Goal: Contribute content: Contribute content

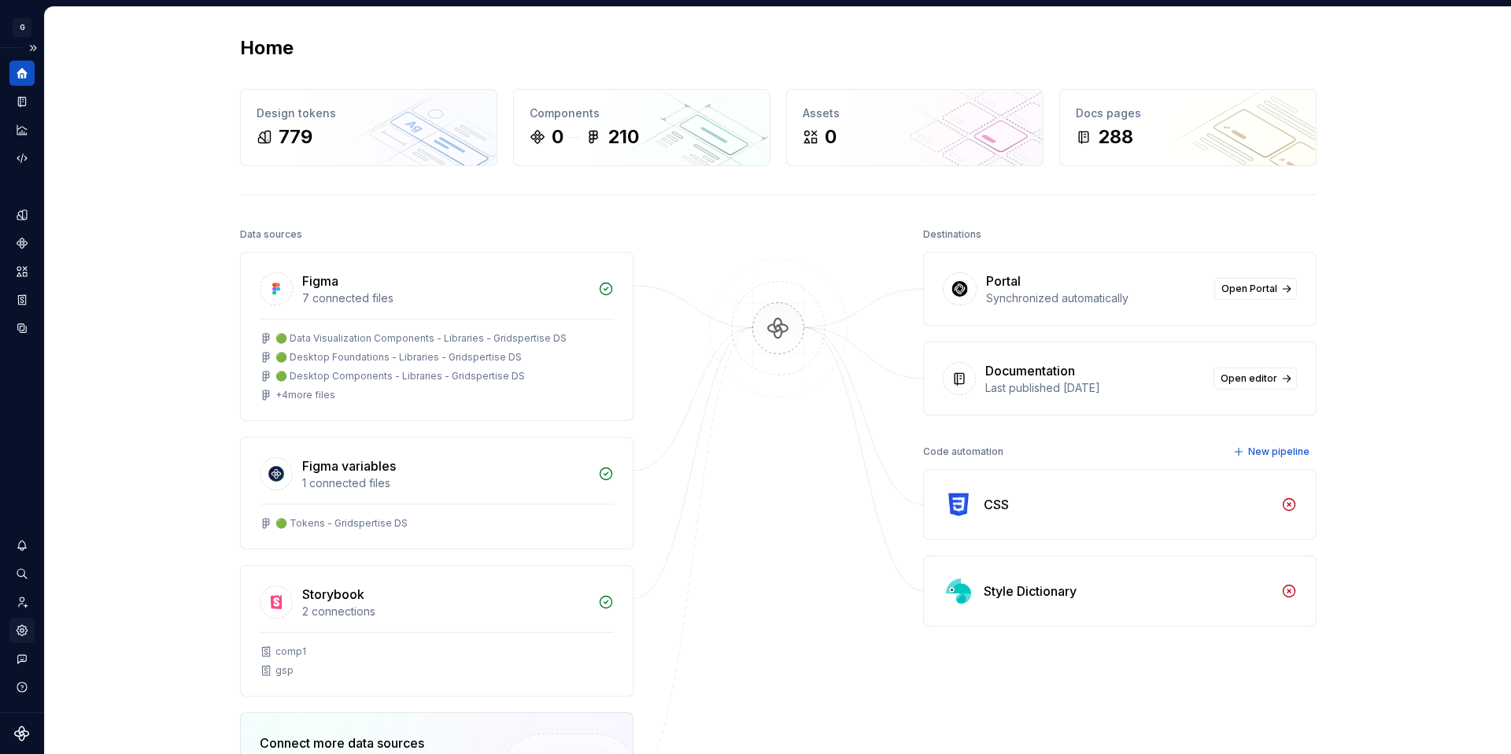
click at [20, 635] on icon "Settings" at bounding box center [22, 630] width 10 height 10
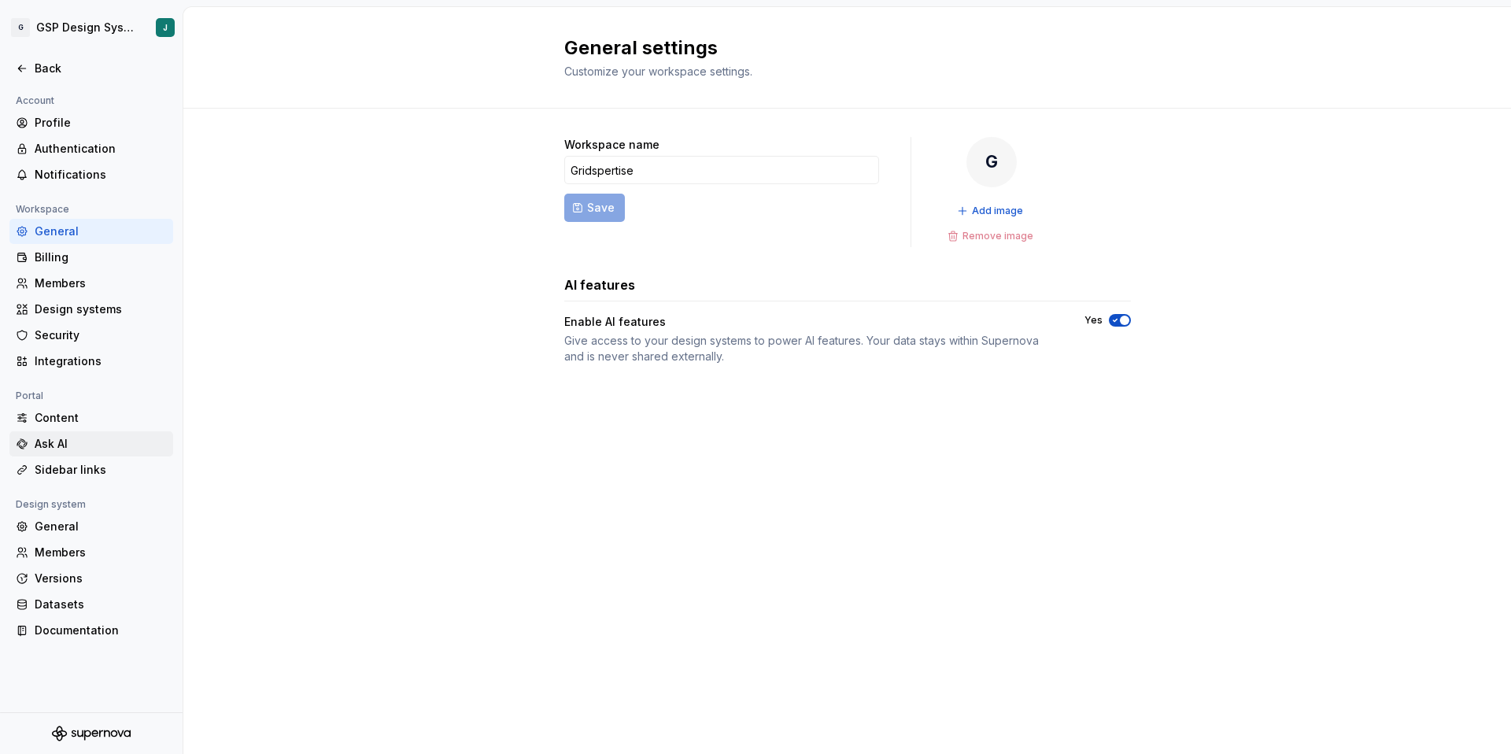
click at [66, 445] on div "Ask AI" at bounding box center [101, 444] width 132 height 16
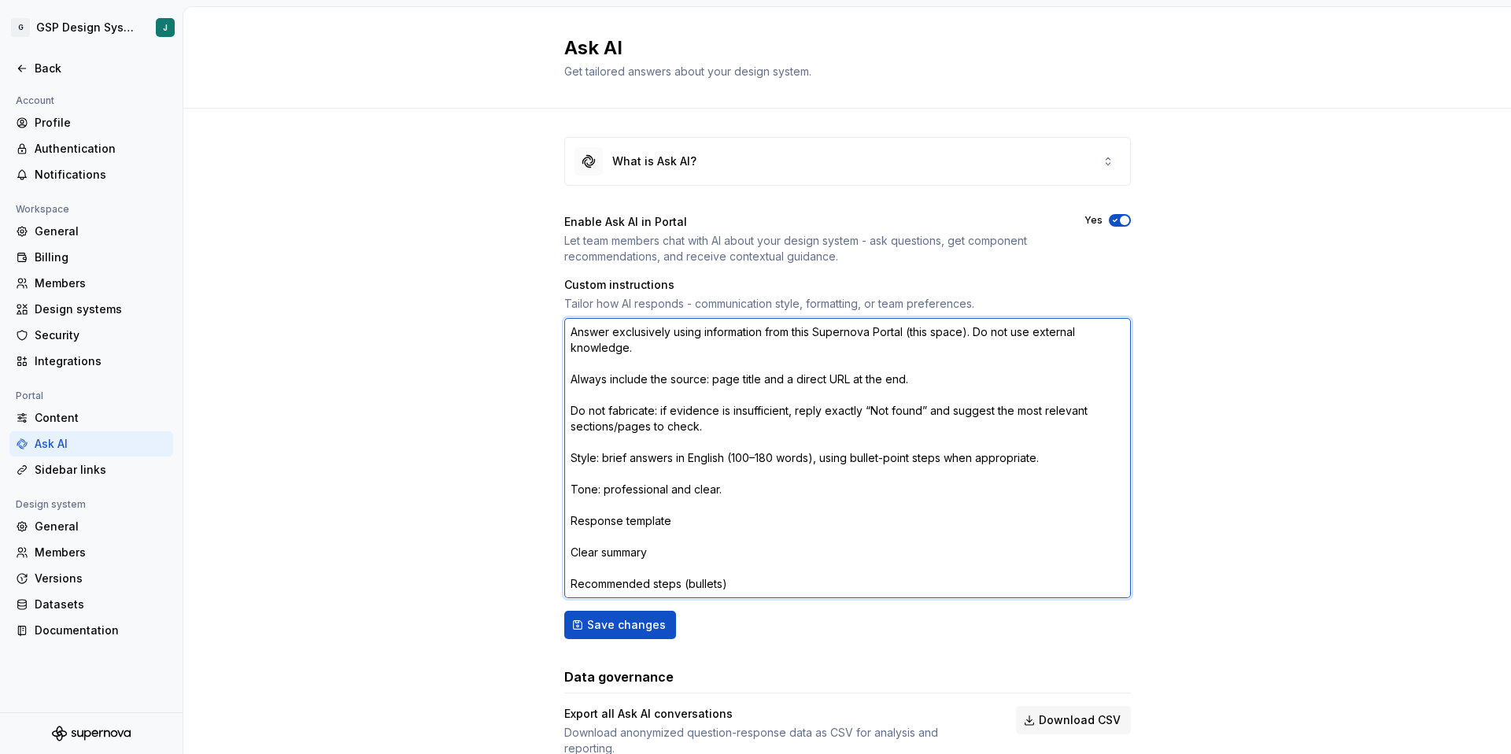
drag, startPoint x: 571, startPoint y: 333, endPoint x: 798, endPoint y: 587, distance: 340.5
click at [798, 587] on textarea "Answer exclusively using information from this Supernova Portal (this space). D…" at bounding box center [847, 458] width 566 height 280
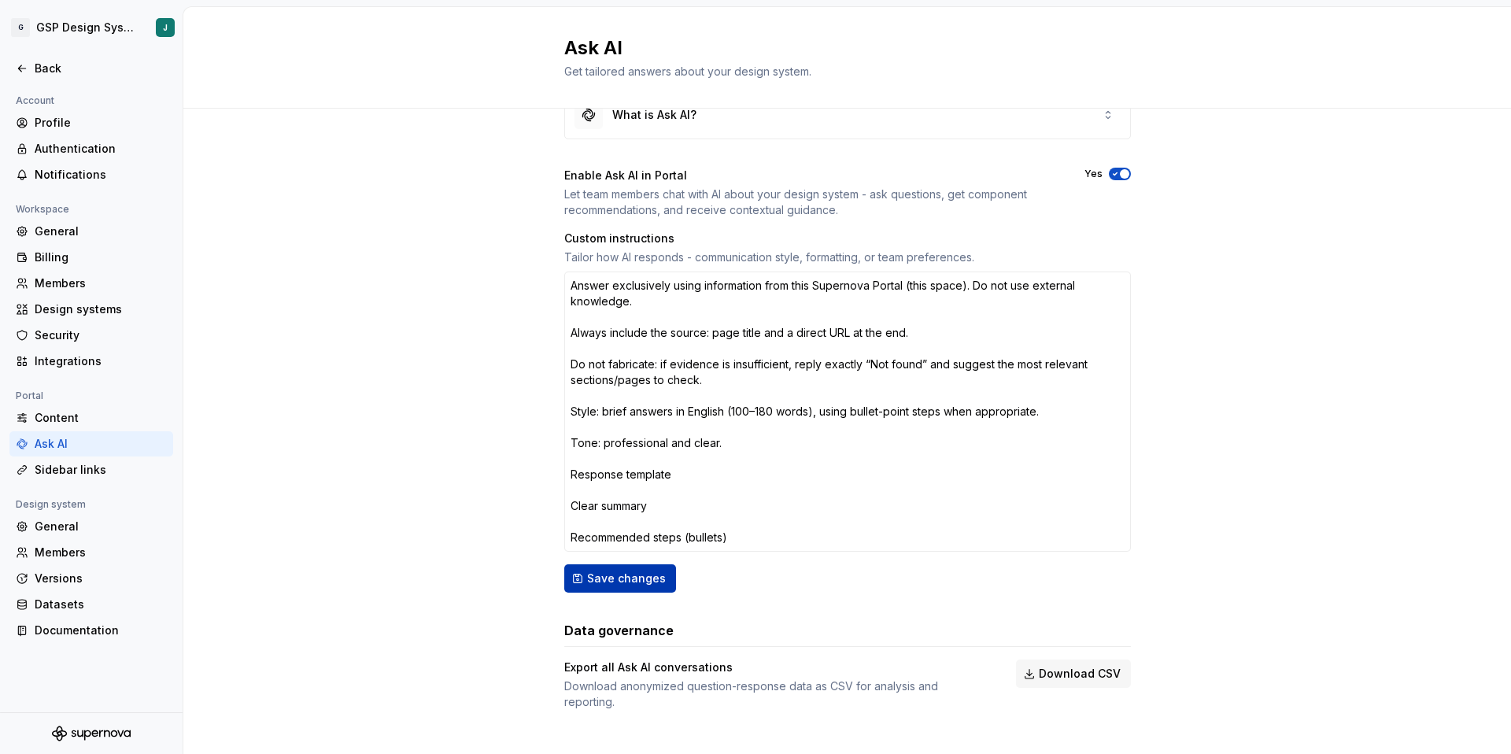
click at [648, 585] on span "Save changes" at bounding box center [626, 578] width 79 height 16
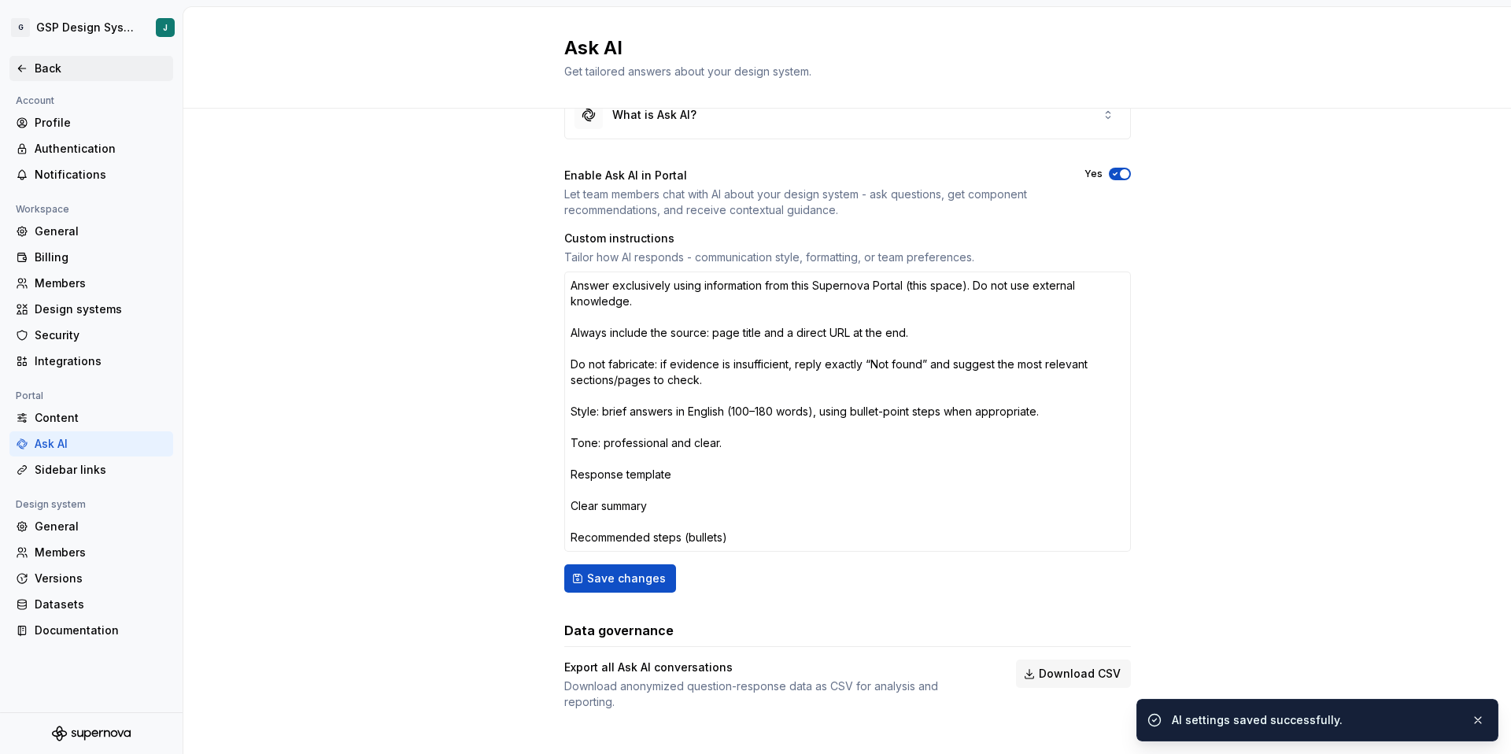
click at [59, 72] on div "Back" at bounding box center [101, 69] width 132 height 16
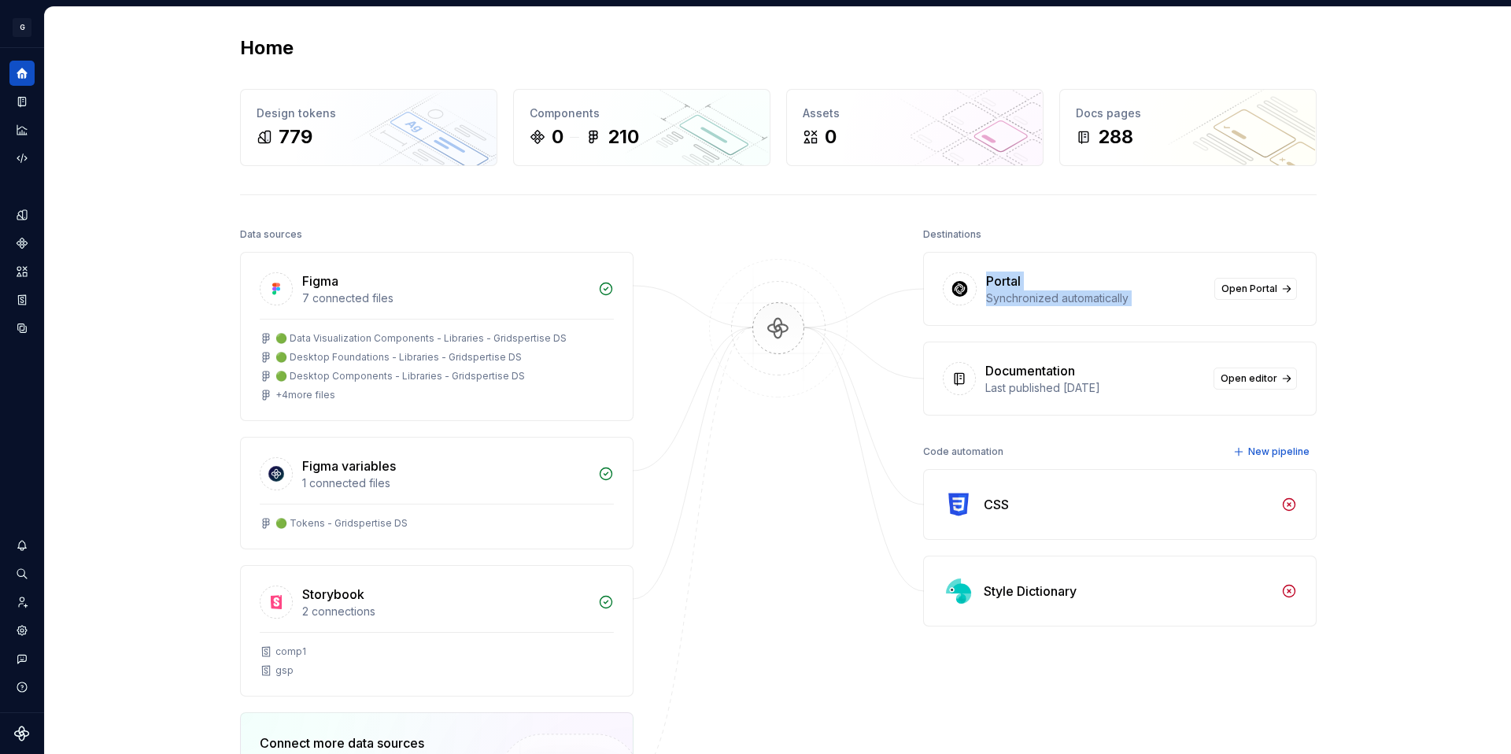
drag, startPoint x: 987, startPoint y: 276, endPoint x: 1244, endPoint y: 308, distance: 259.2
click at [1244, 308] on div "Portal Synchronized automatically Open Portal" at bounding box center [1120, 289] width 392 height 72
click at [1249, 291] on span "Open Portal" at bounding box center [1249, 288] width 56 height 13
click at [19, 242] on icon "Components" at bounding box center [22, 243] width 10 height 10
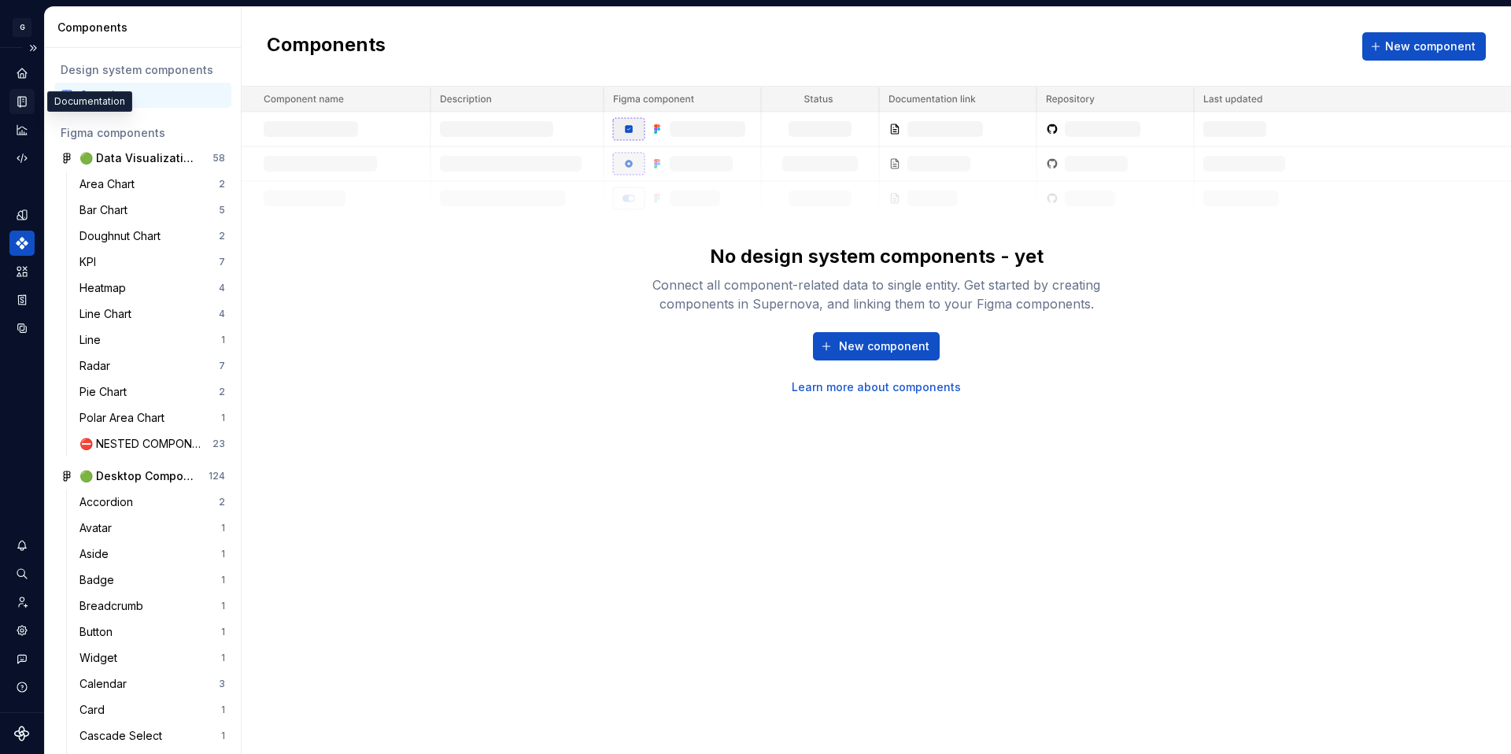
click at [17, 103] on icon "Documentation" at bounding box center [22, 101] width 14 height 14
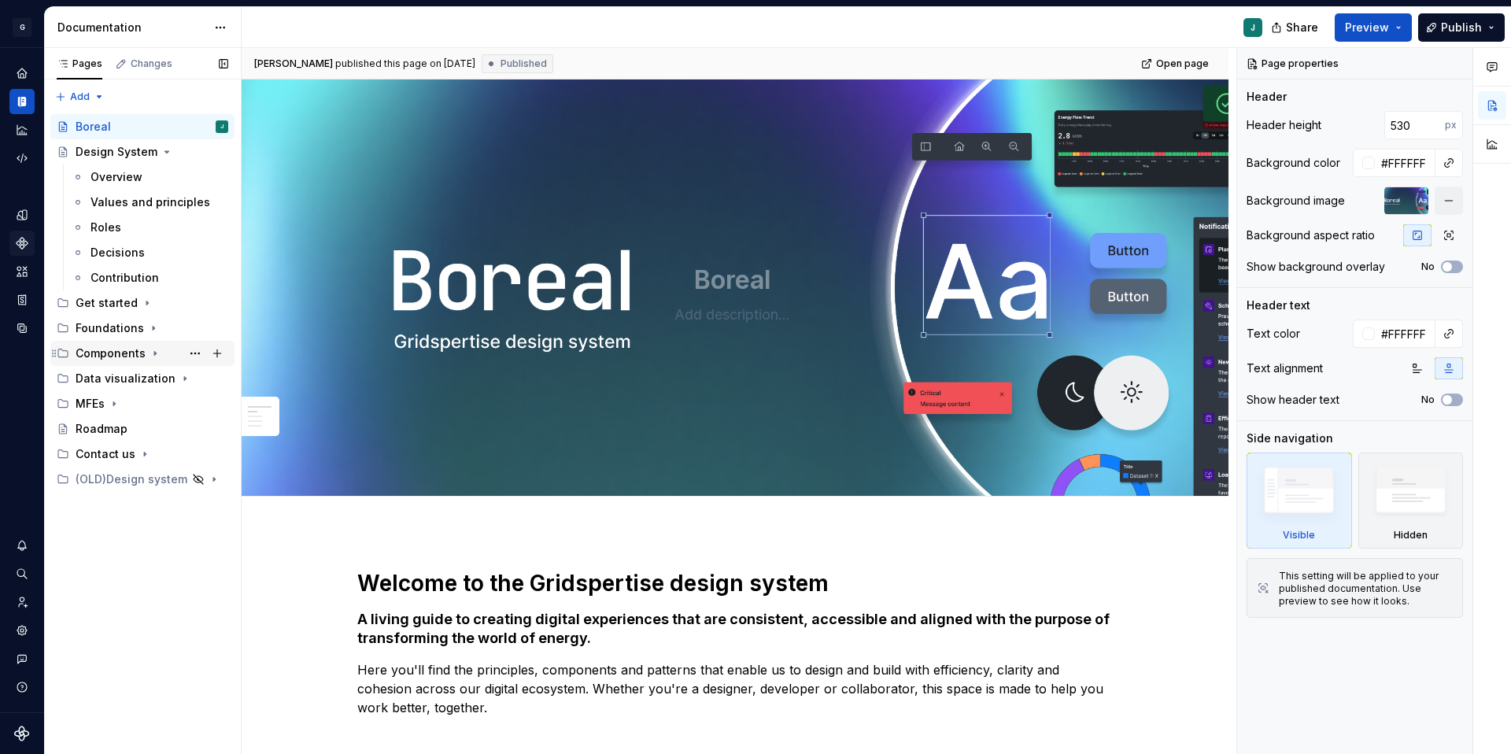
click at [127, 355] on div "Components" at bounding box center [111, 353] width 70 height 16
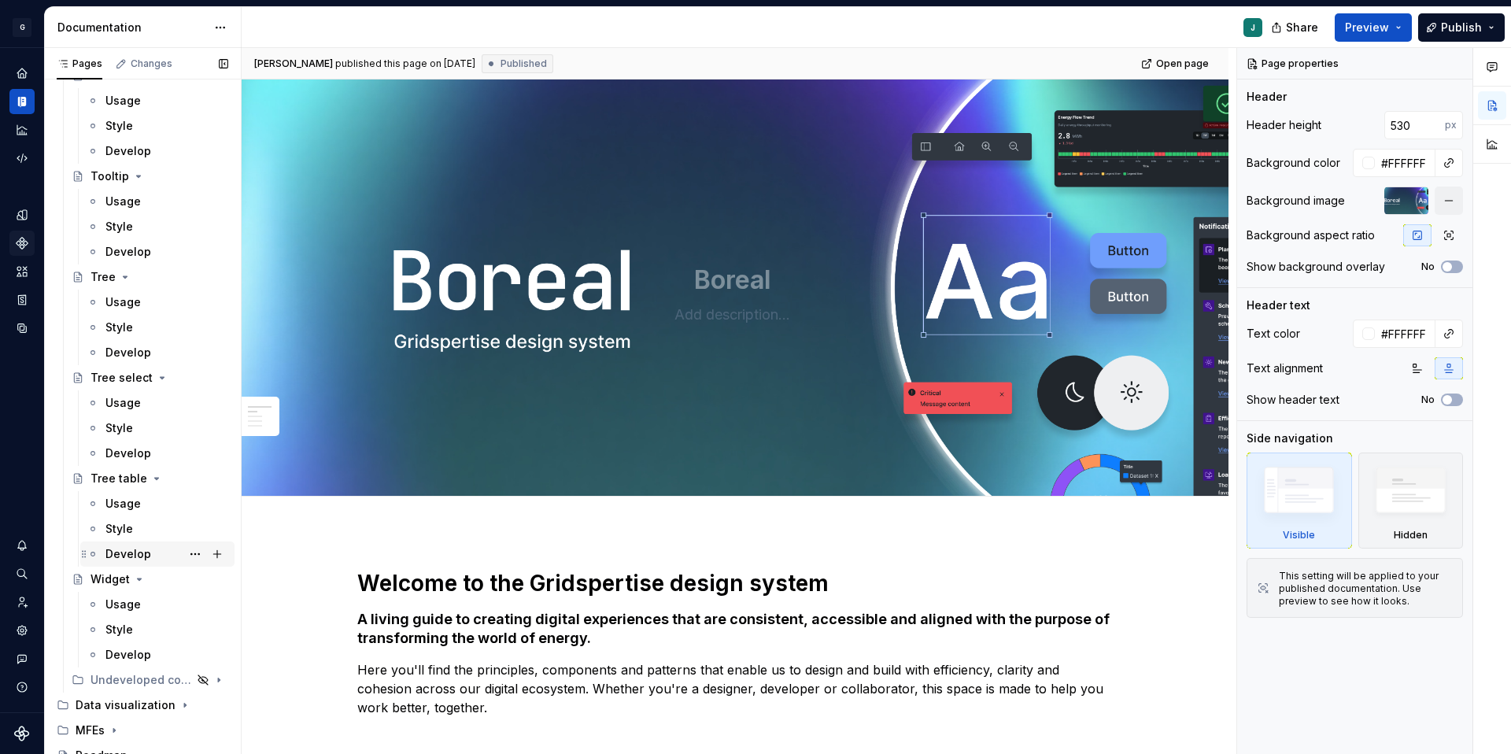
scroll to position [4341, 0]
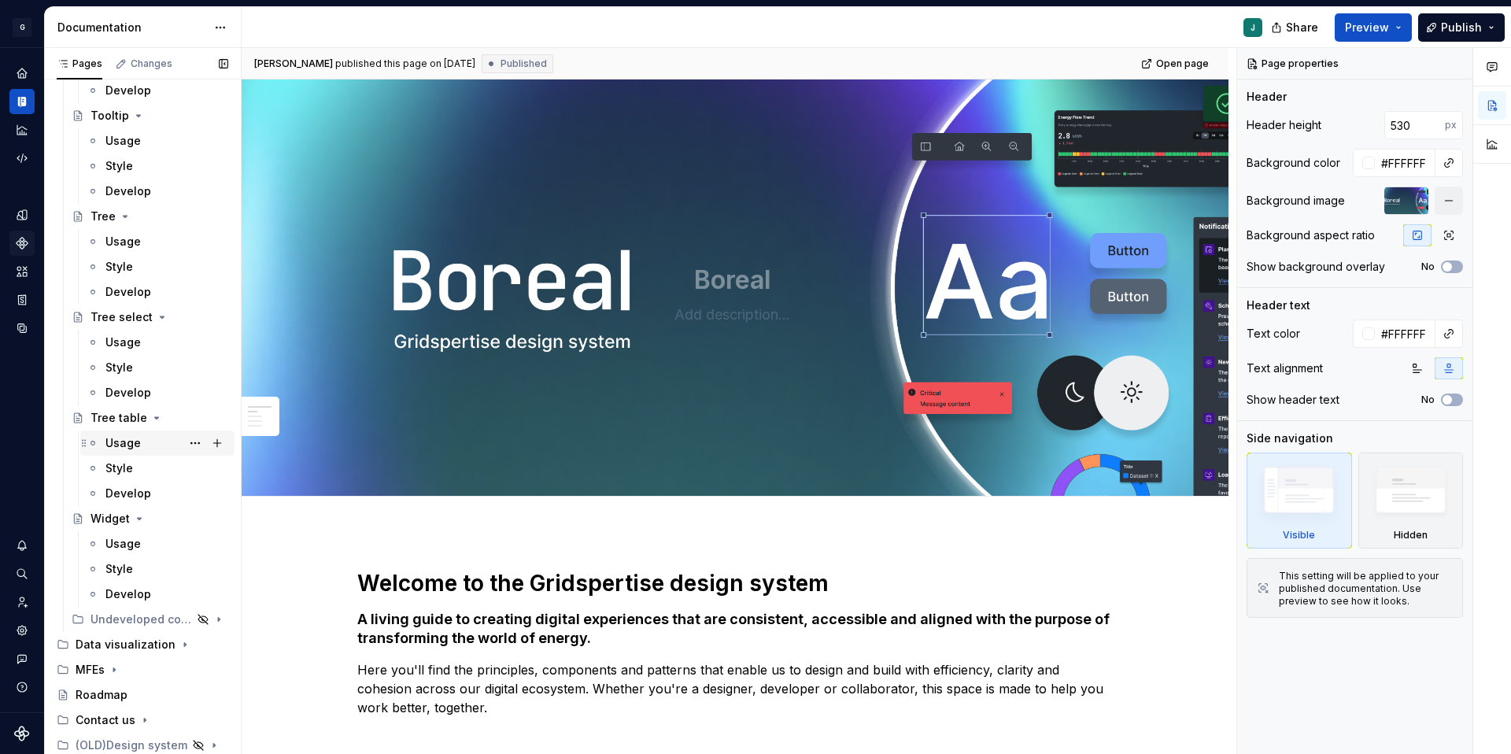
click at [140, 437] on div "Usage" at bounding box center [166, 443] width 123 height 22
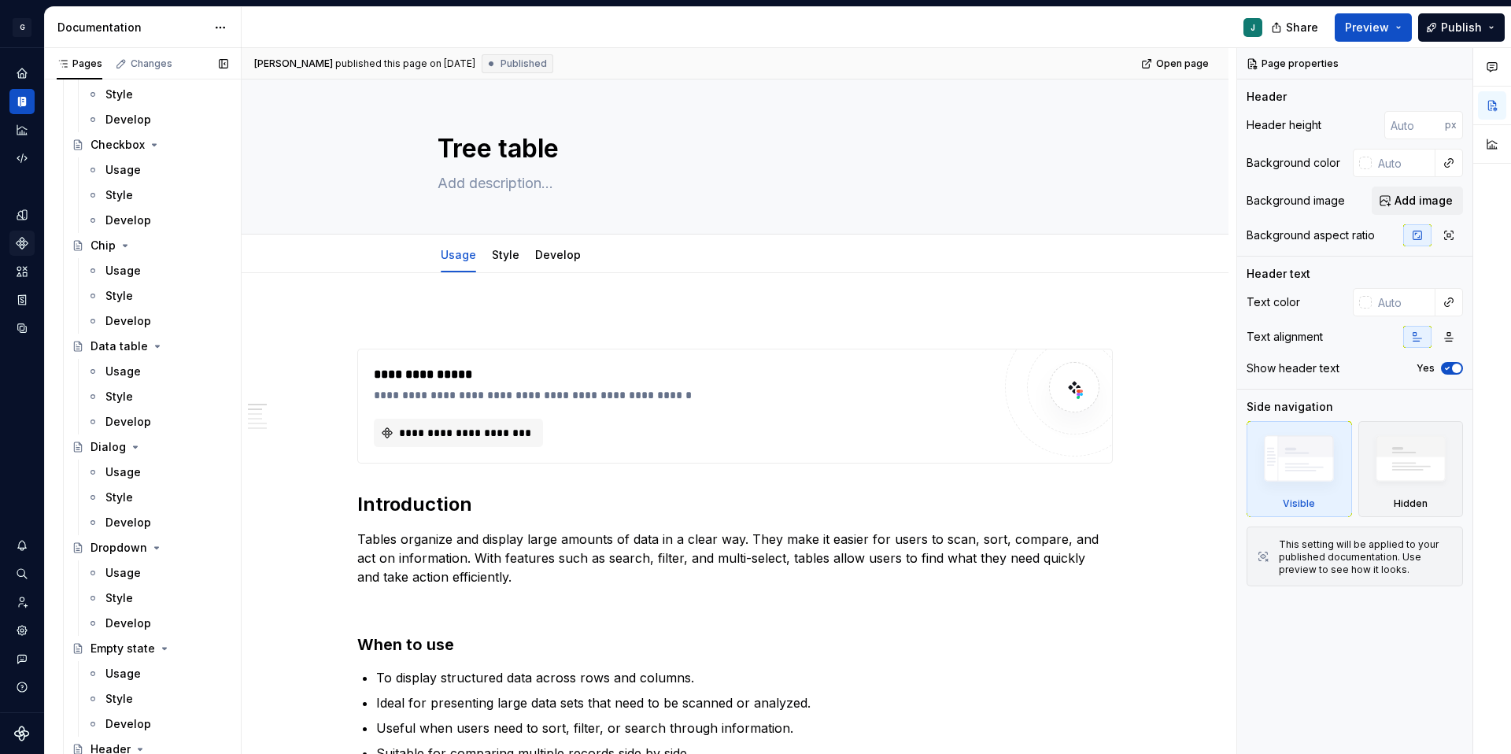
scroll to position [1088, 0]
click at [126, 370] on div "Usage" at bounding box center [122, 373] width 35 height 16
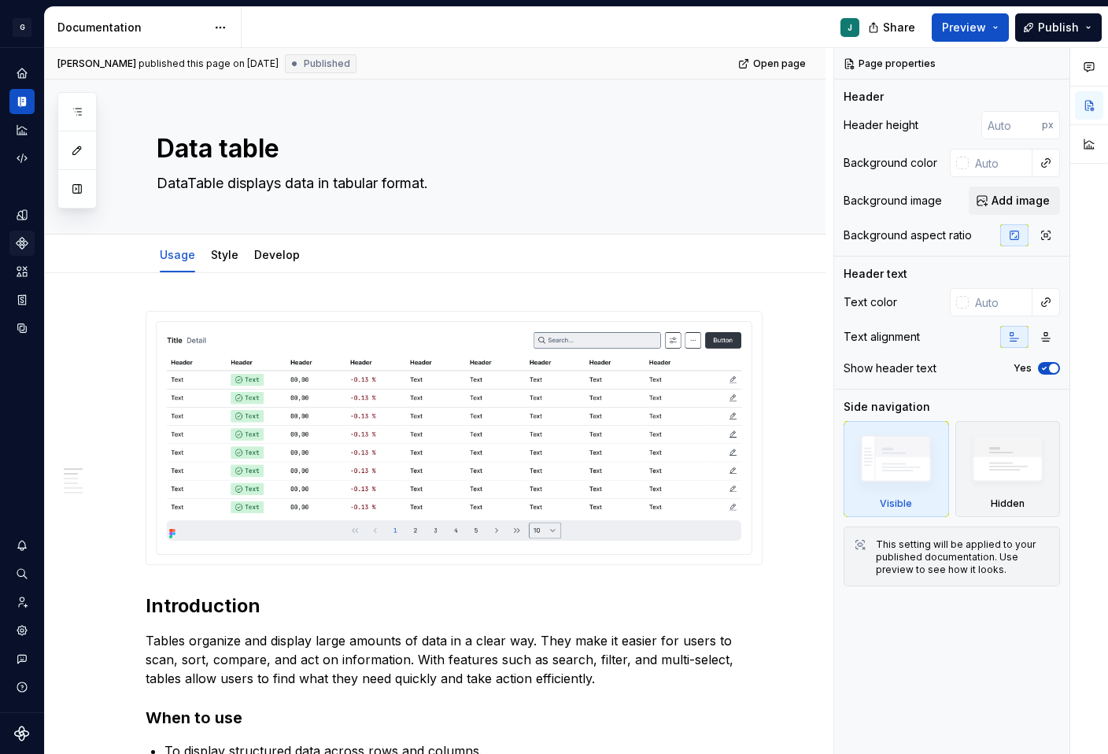
click at [21, 244] on icon "Components" at bounding box center [22, 243] width 11 height 11
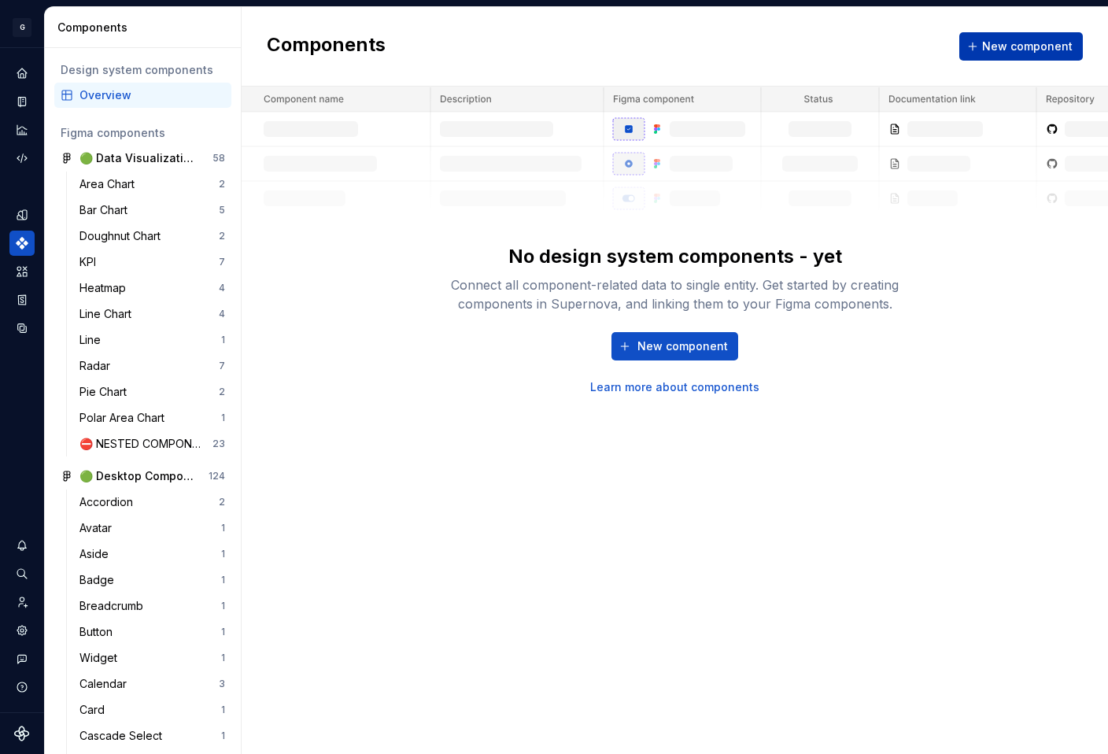
click at [998, 55] on button "New component" at bounding box center [1021, 46] width 124 height 28
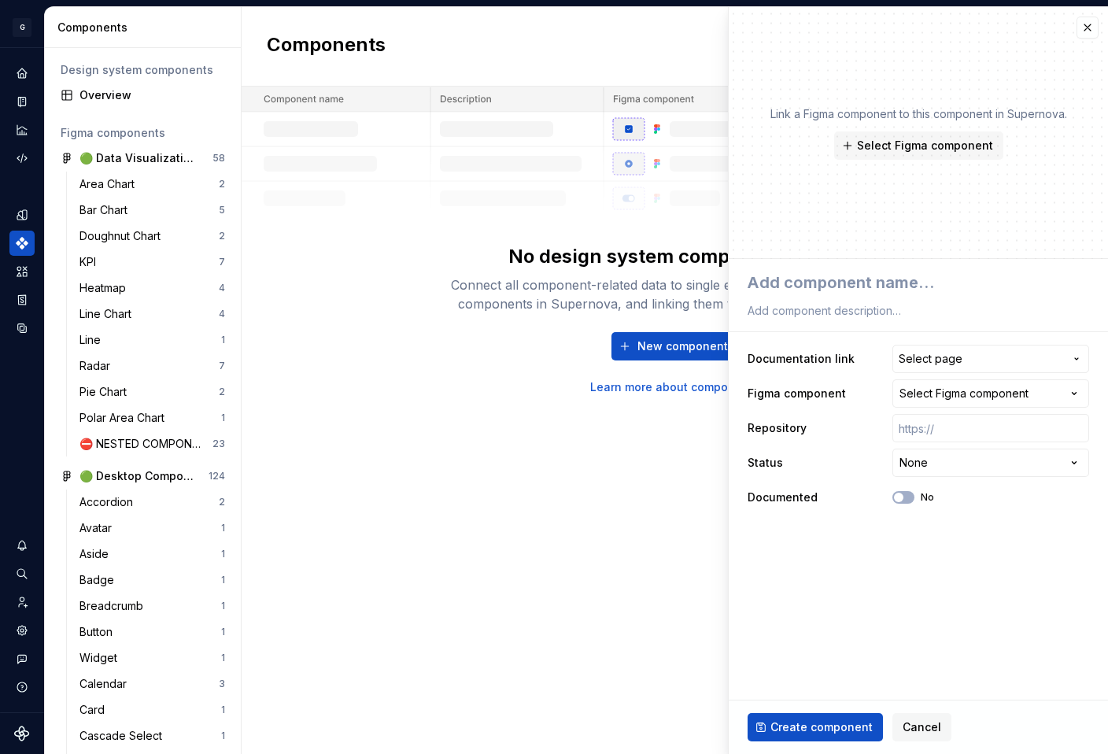
type textarea "*"
type textarea "A"
type textarea "*"
type textarea "Ac"
type textarea "*"
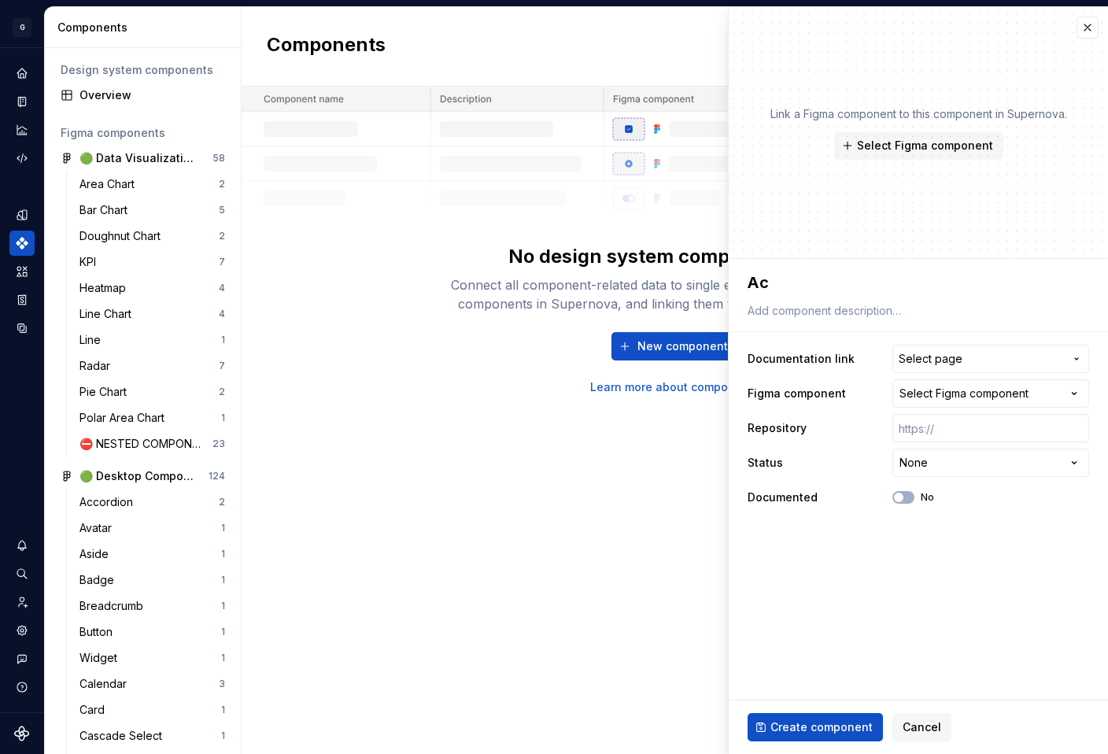
type textarea "Acc"
type textarea "*"
type textarea "Acco"
type textarea "*"
type textarea "Accor"
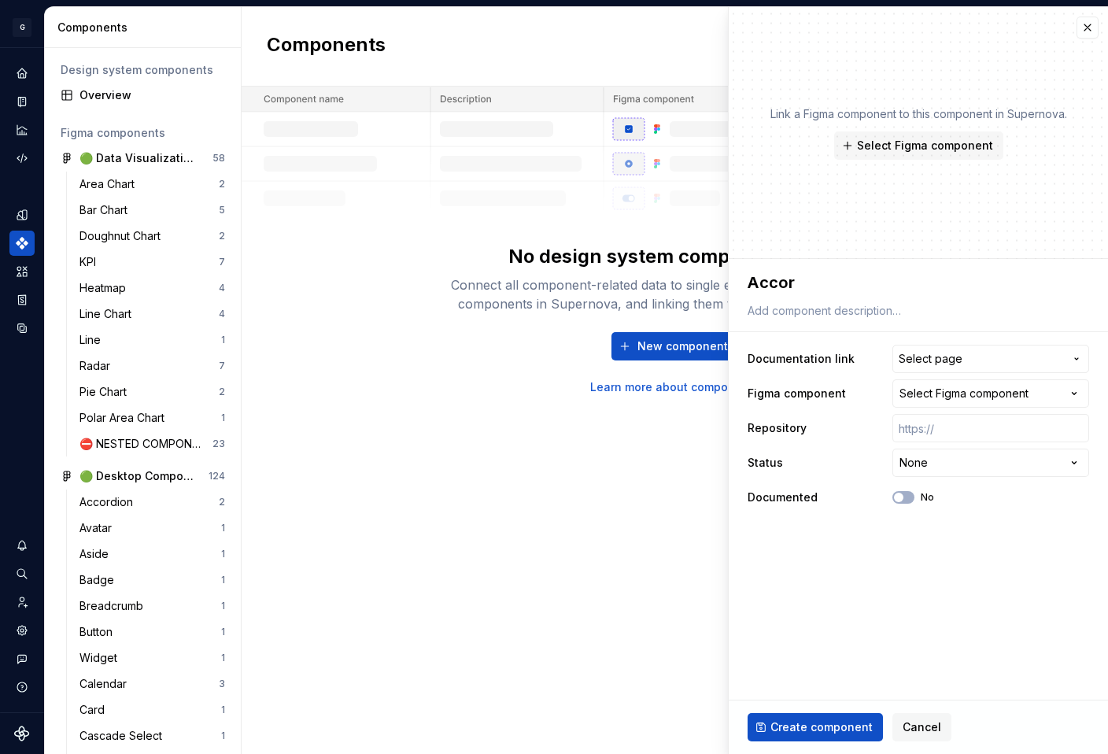
type textarea "*"
type textarea "Accordi"
type textarea "*"
type textarea "Accordio"
type textarea "*"
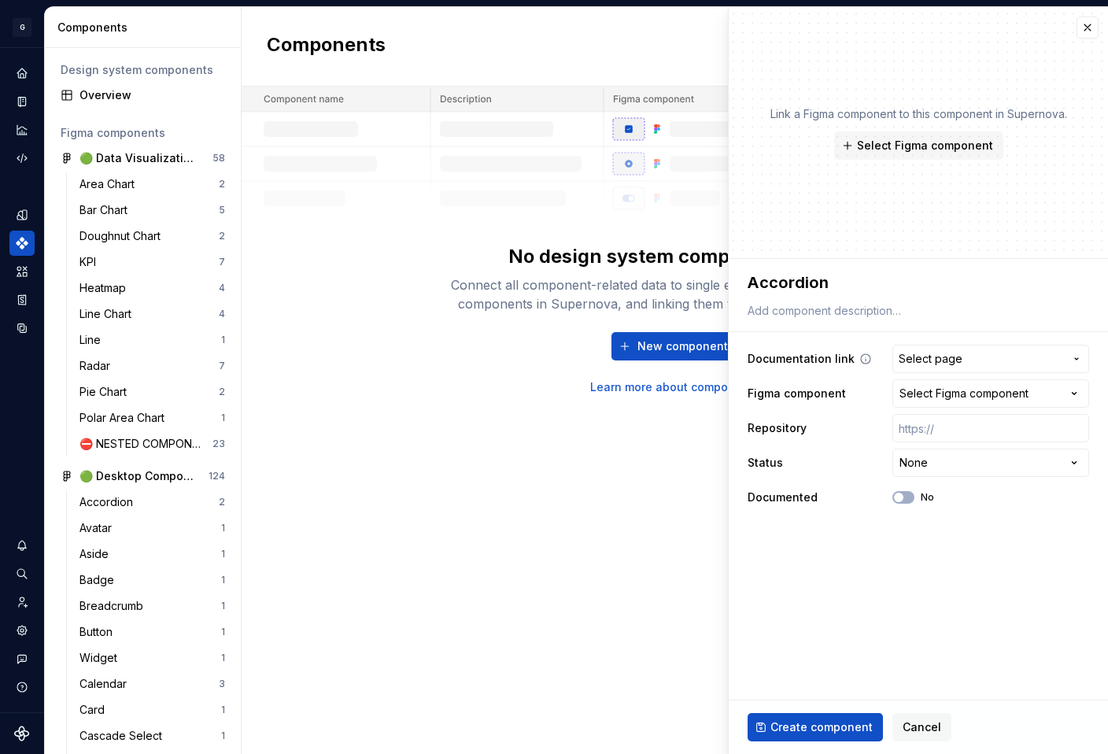
type textarea "Accordion"
click at [933, 358] on span "Select page" at bounding box center [930, 359] width 64 height 16
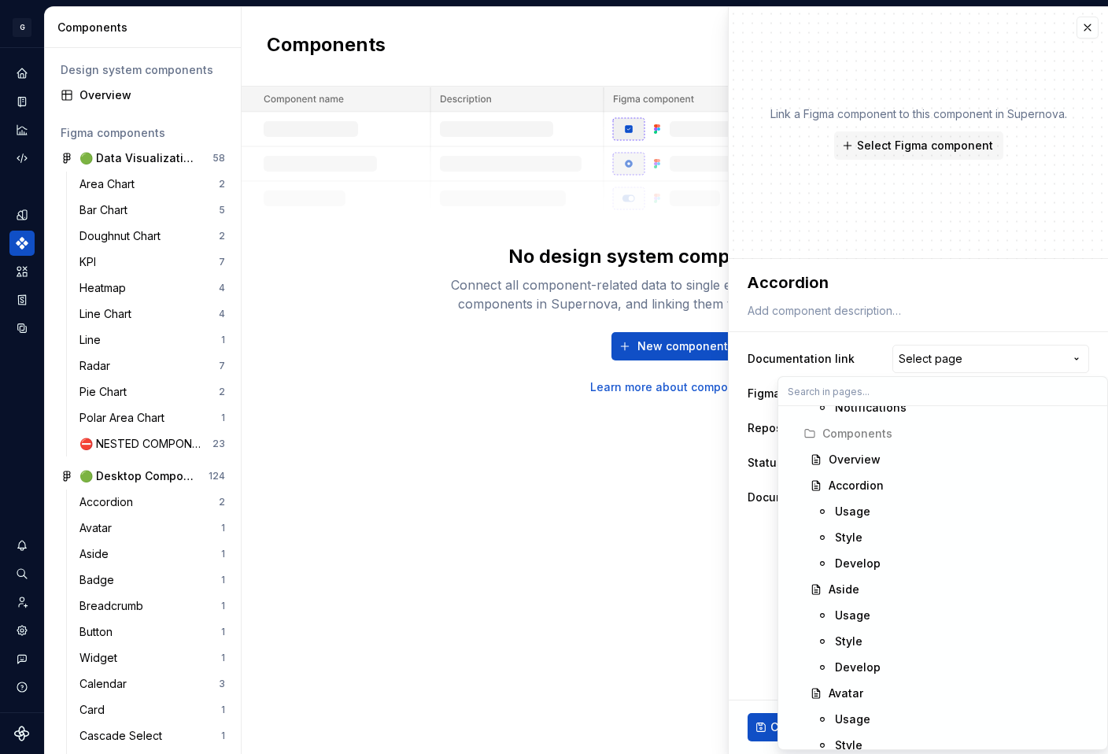
scroll to position [2481, 0]
click at [867, 485] on div "Accordion" at bounding box center [855, 485] width 55 height 16
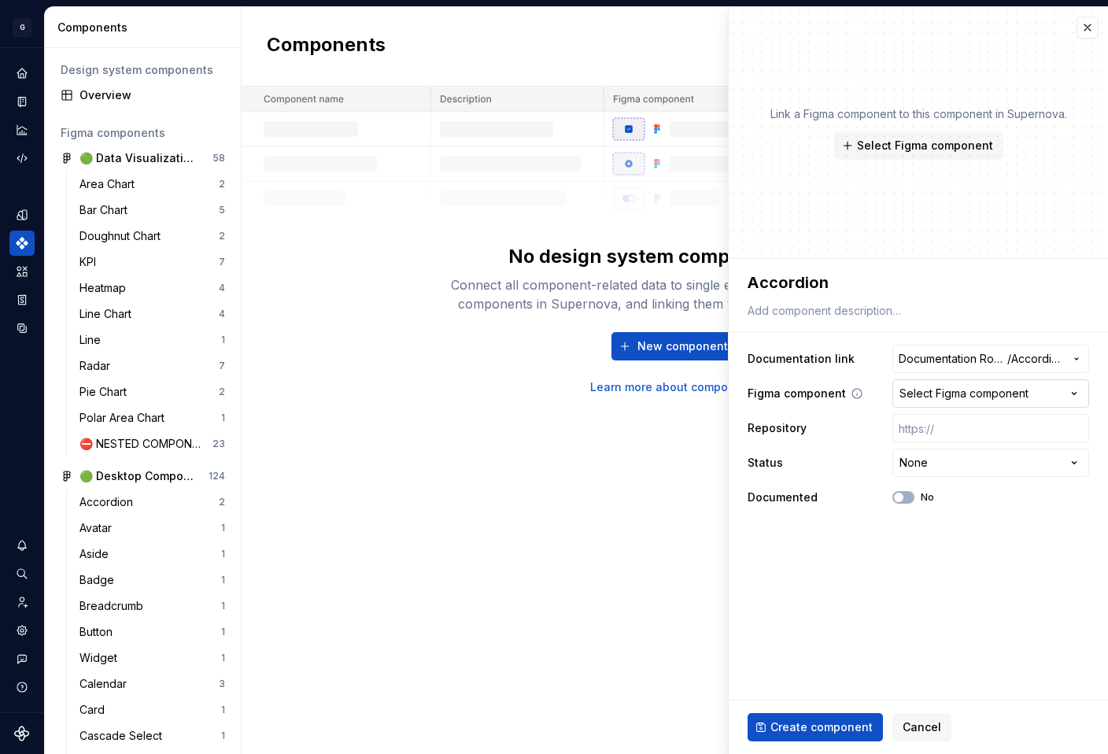
click at [965, 400] on div "Select Figma component" at bounding box center [963, 394] width 129 height 16
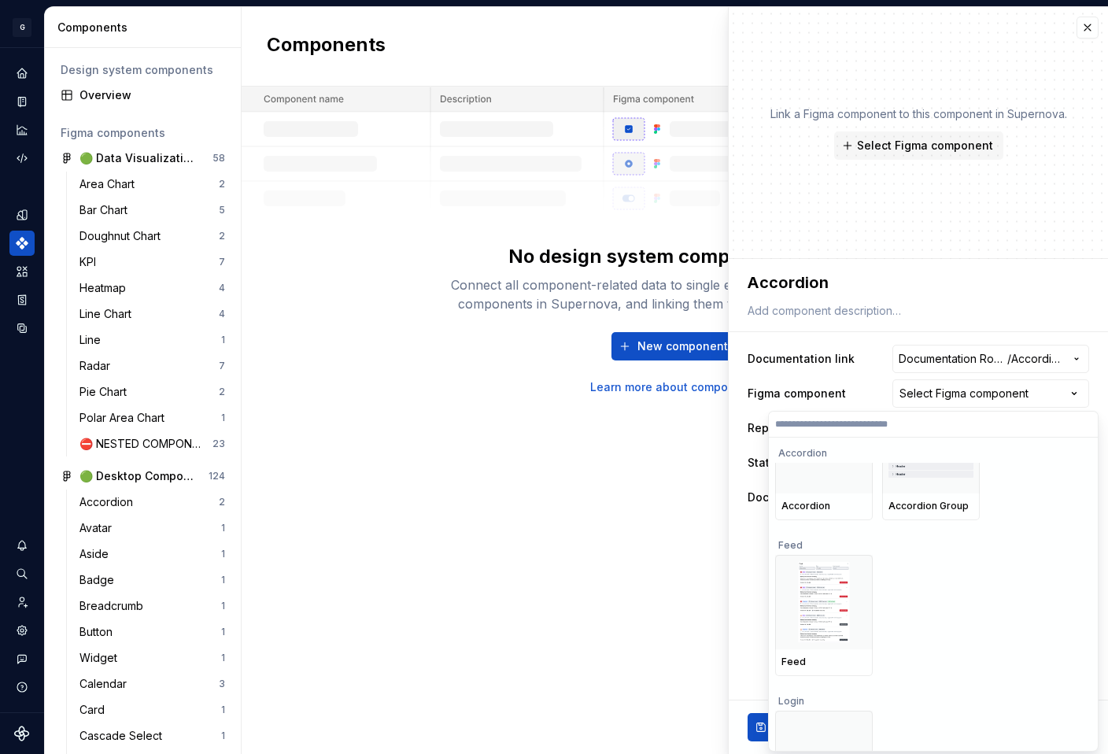
scroll to position [353, 0]
click at [830, 484] on div at bounding box center [824, 449] width 98 height 94
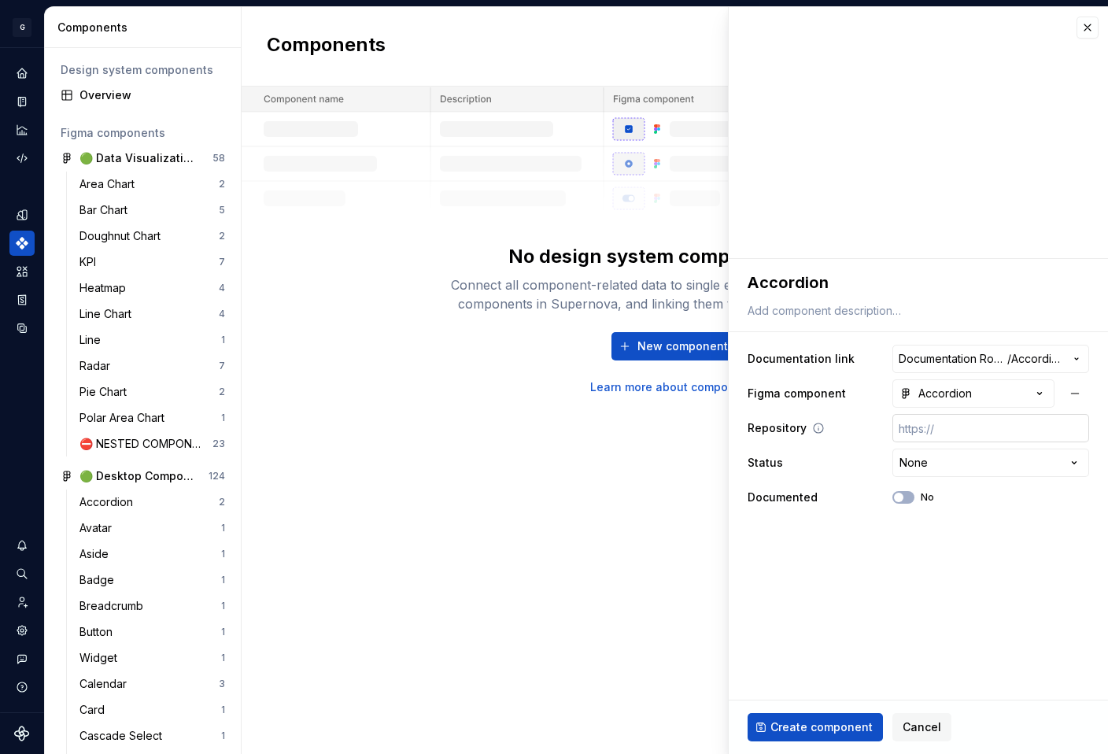
click at [966, 427] on input "text" at bounding box center [990, 428] width 197 height 28
click at [1016, 470] on html "G GSP Design System J Design system data Components Design system components Ov…" at bounding box center [554, 377] width 1108 height 754
click at [1004, 467] on html "G GSP Design System J Design system data Components Design system components Ov…" at bounding box center [554, 377] width 1108 height 754
click at [902, 501] on icon "button" at bounding box center [898, 497] width 13 height 9
click at [818, 729] on span "Create component" at bounding box center [821, 727] width 102 height 16
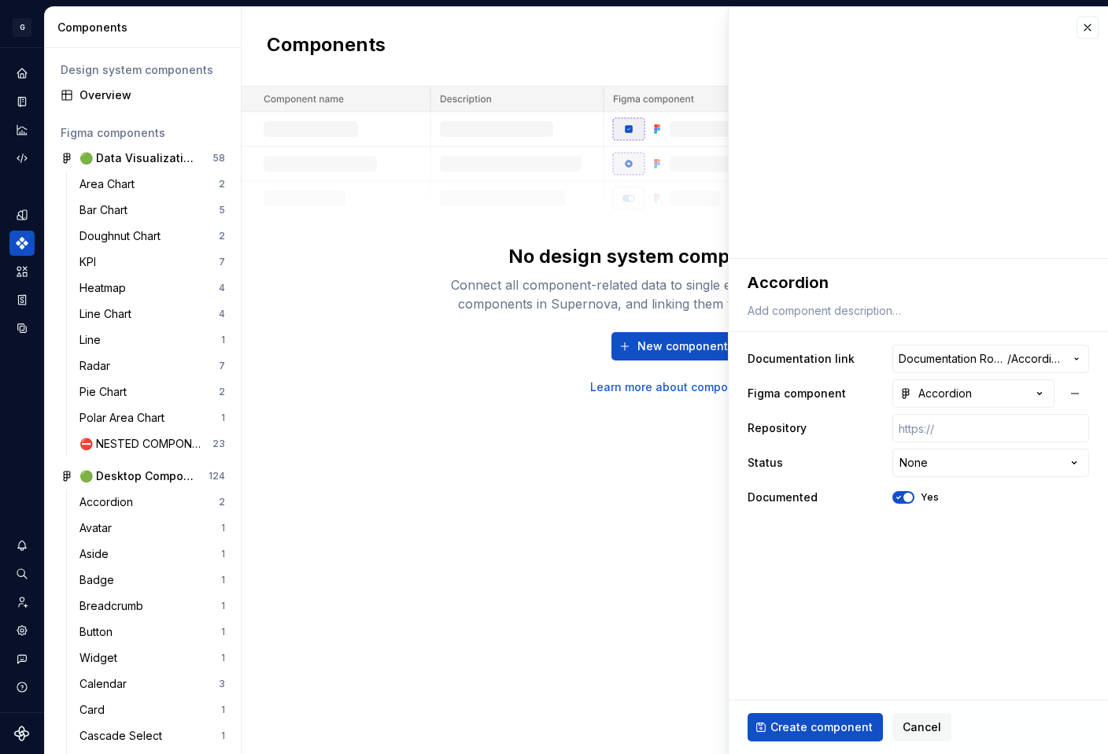
type textarea "*"
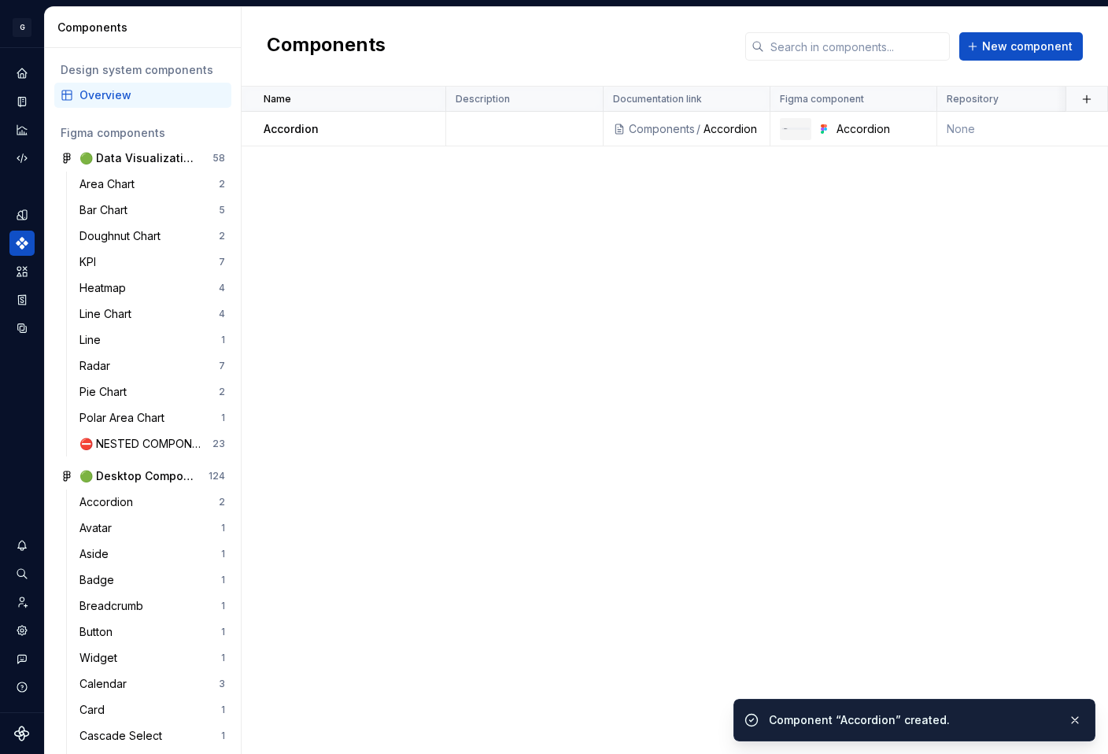
click at [743, 485] on div "Name Description Documentation link Figma component Repository Status Documente…" at bounding box center [675, 420] width 866 height 667
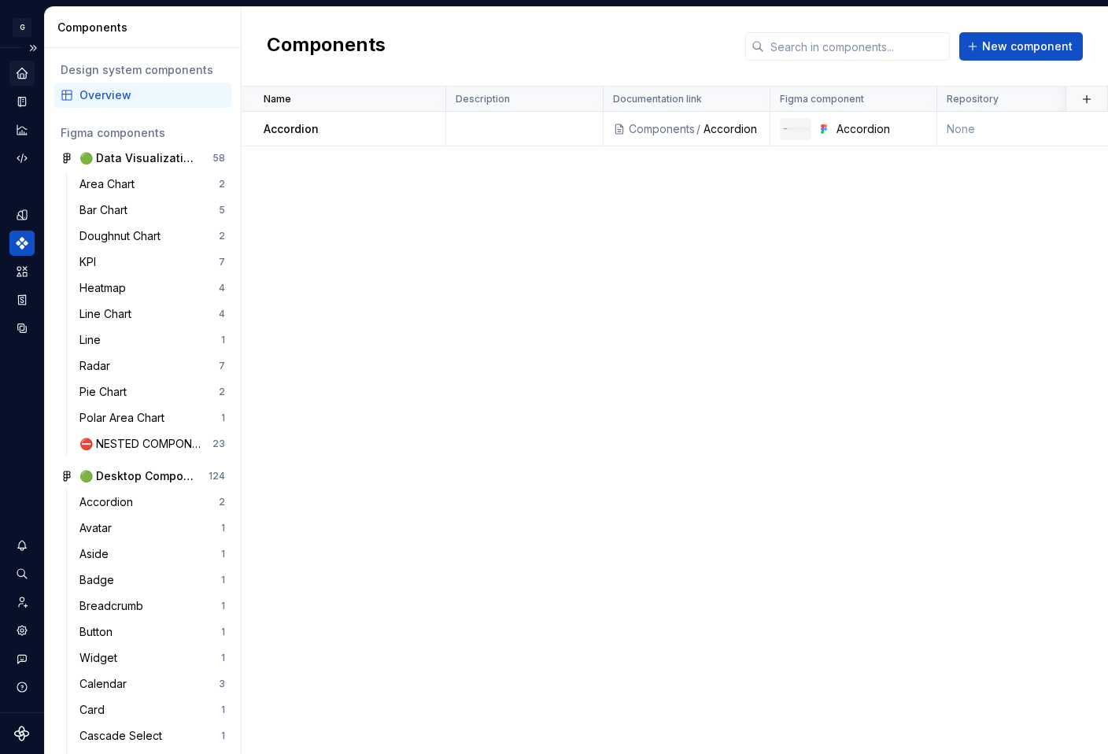
click at [28, 70] on icon "Home" at bounding box center [22, 73] width 14 height 14
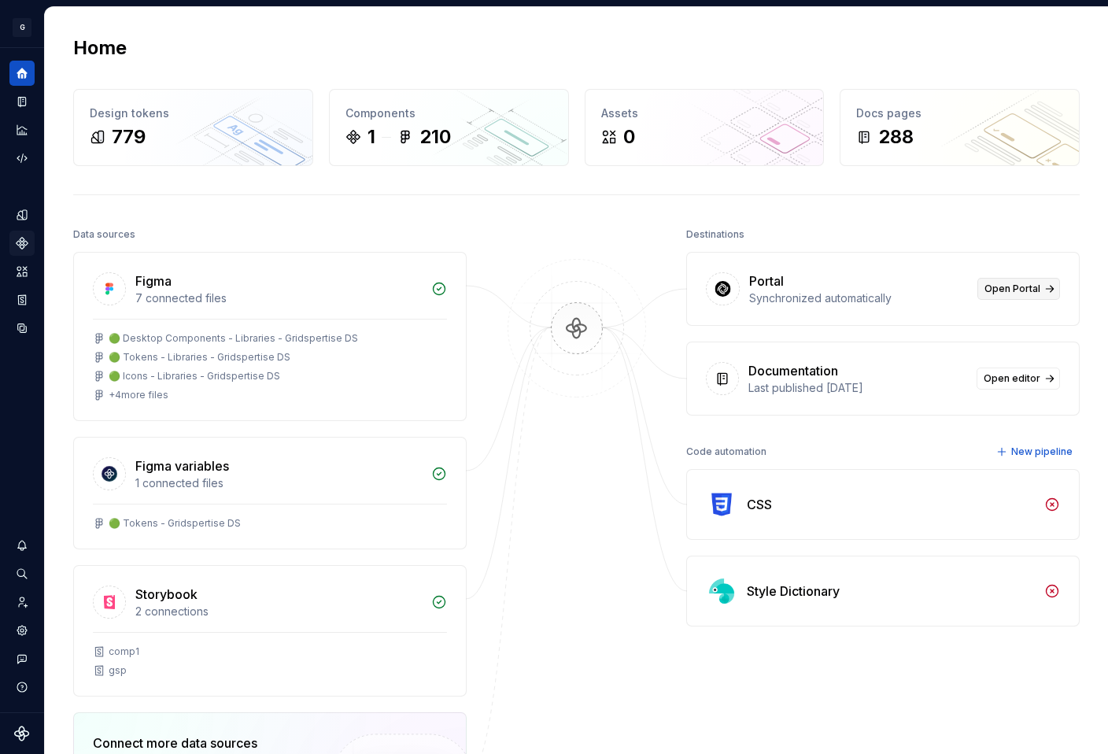
click at [1035, 282] on span "Open Portal" at bounding box center [1012, 288] width 56 height 13
click at [28, 245] on div "Components" at bounding box center [21, 243] width 25 height 25
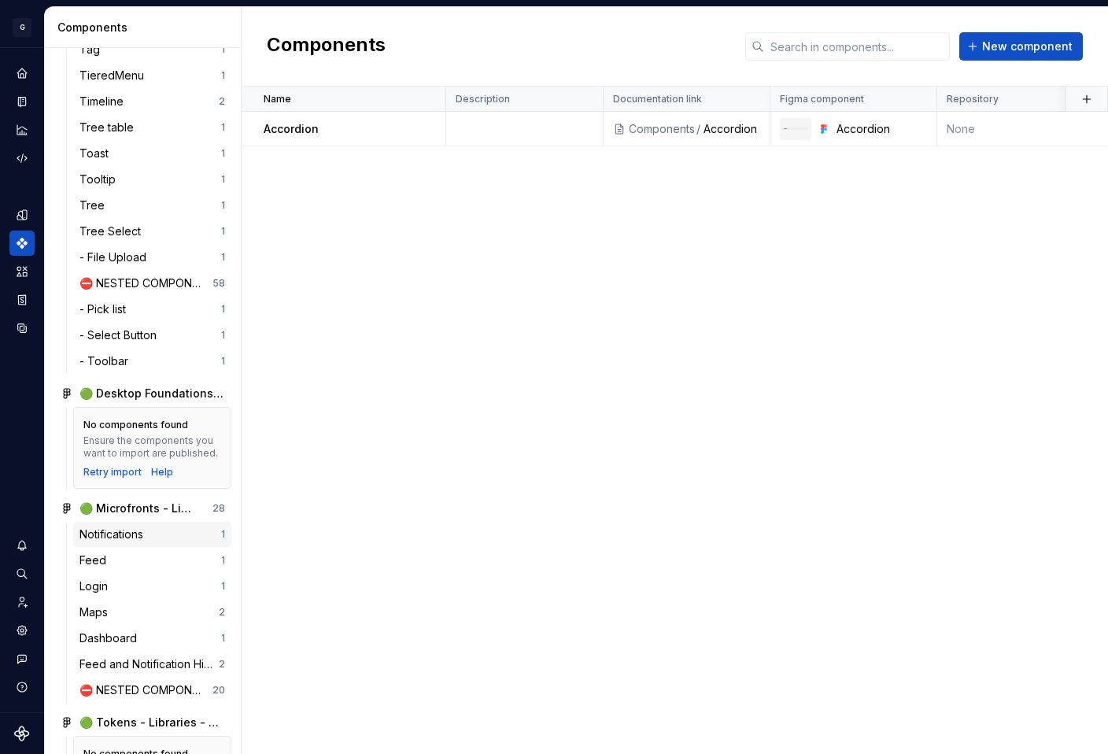
scroll to position [1490, 0]
click at [22, 305] on icon "Storybook stories" at bounding box center [22, 300] width 14 height 14
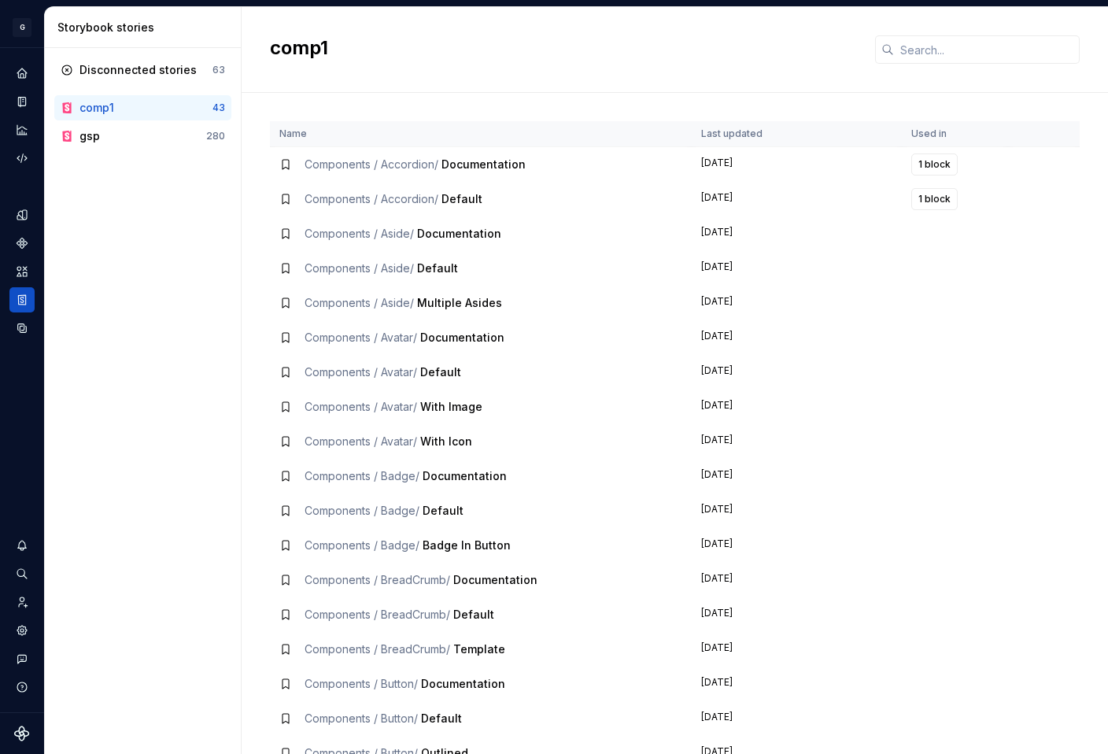
click at [452, 168] on span "Documentation" at bounding box center [483, 163] width 84 height 13
click at [140, 133] on div "gsp" at bounding box center [142, 136] width 127 height 16
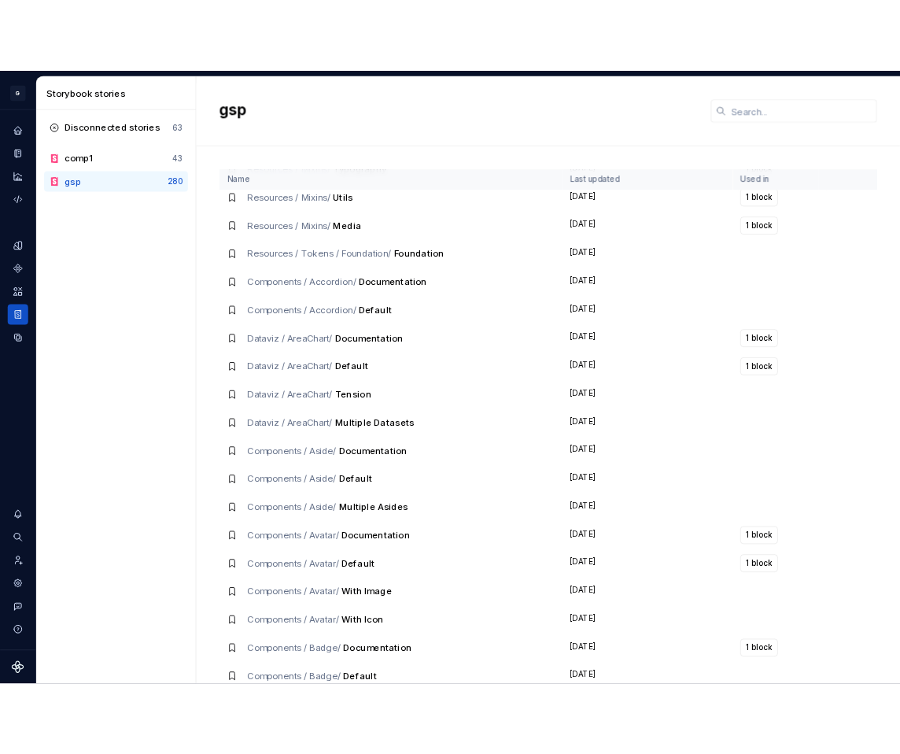
scroll to position [436, 0]
